Goal: Transaction & Acquisition: Download file/media

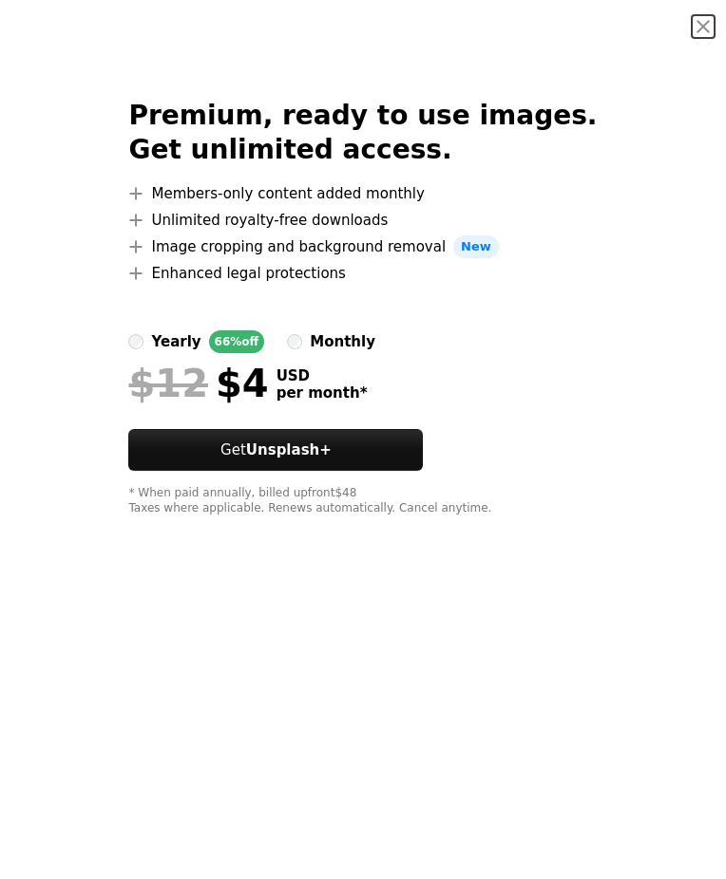
scroll to position [887, 0]
click at [701, 31] on button "An X shape" at bounding box center [702, 26] width 23 height 23
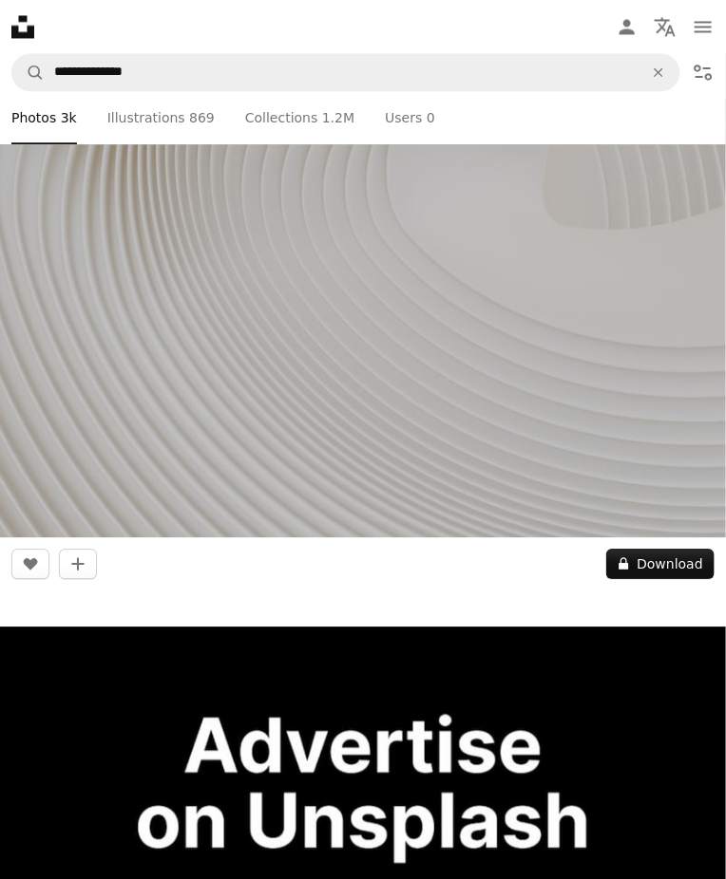
click at [701, 67] on icon "Filters" at bounding box center [702, 72] width 23 height 23
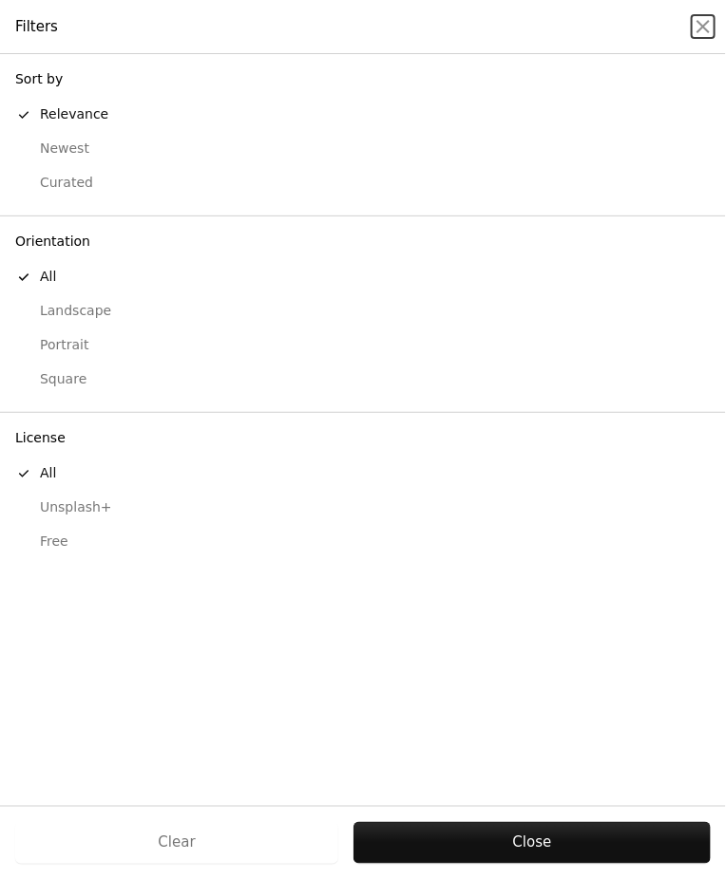
click at [46, 570] on div "License A checkmark All Unsplash+ Free" at bounding box center [363, 493] width 726 height 161
click at [54, 538] on div "Free" at bounding box center [362, 542] width 695 height 19
click at [498, 864] on button "Apply" at bounding box center [531, 843] width 358 height 42
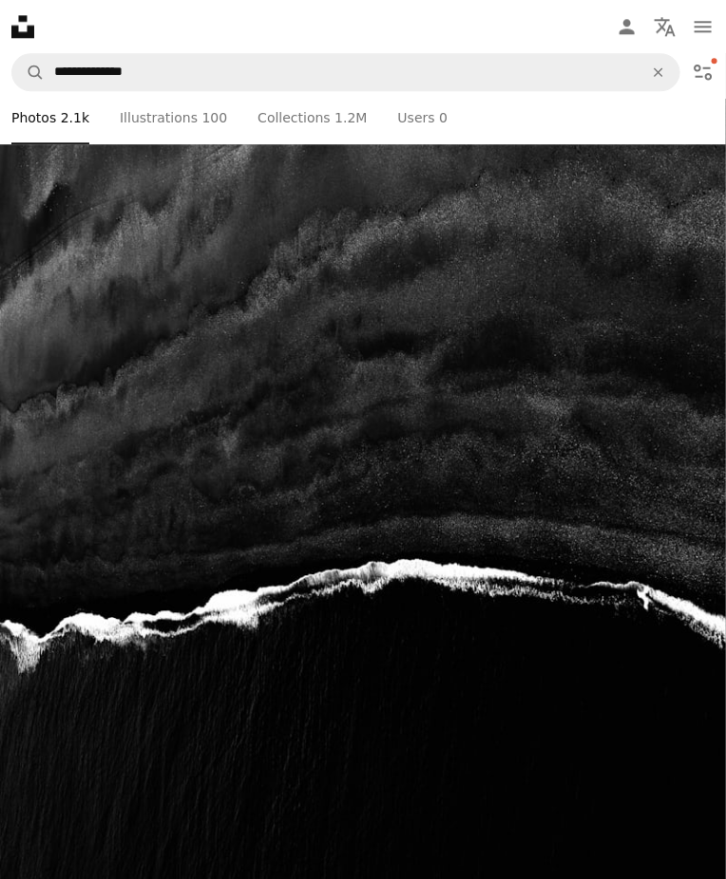
scroll to position [4414, 0]
click at [620, 446] on img at bounding box center [363, 437] width 726 height 1088
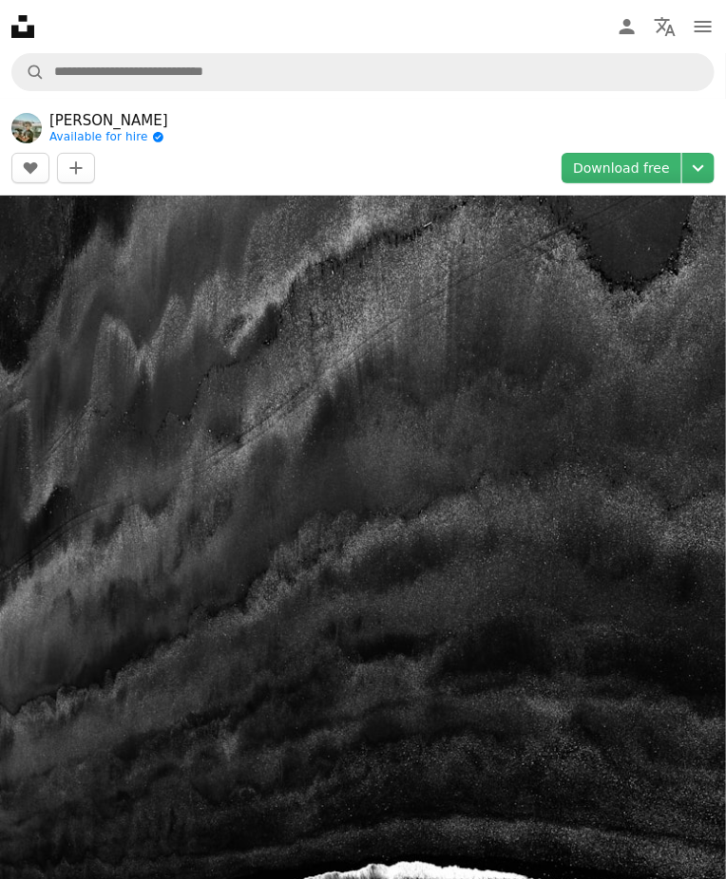
click at [700, 171] on icon "Chevron down" at bounding box center [698, 168] width 30 height 23
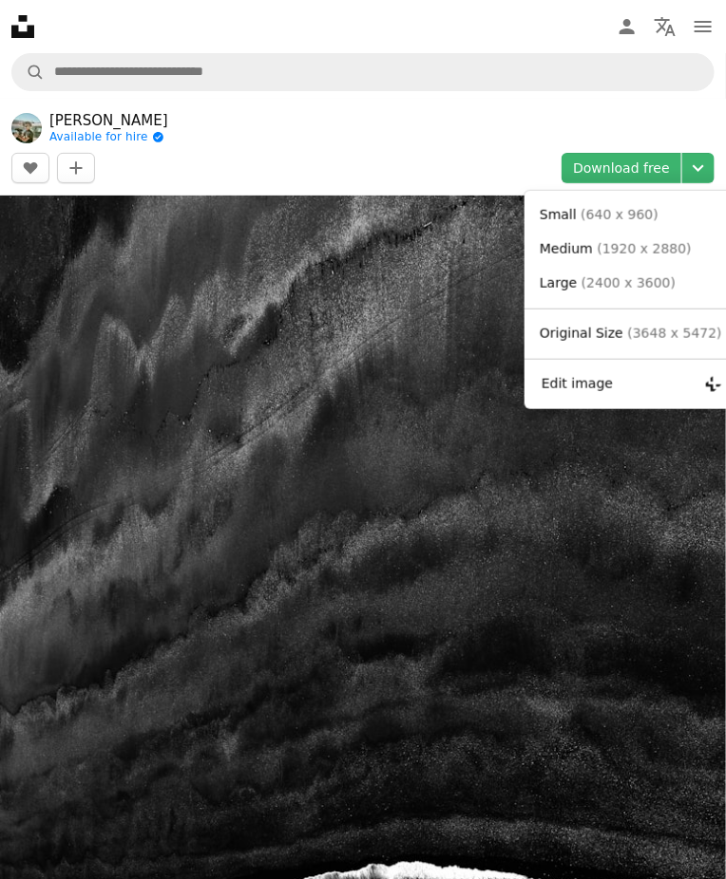
click at [650, 330] on span "( 3648 x 5472 )" at bounding box center [674, 333] width 94 height 15
